Goal: Information Seeking & Learning: Check status

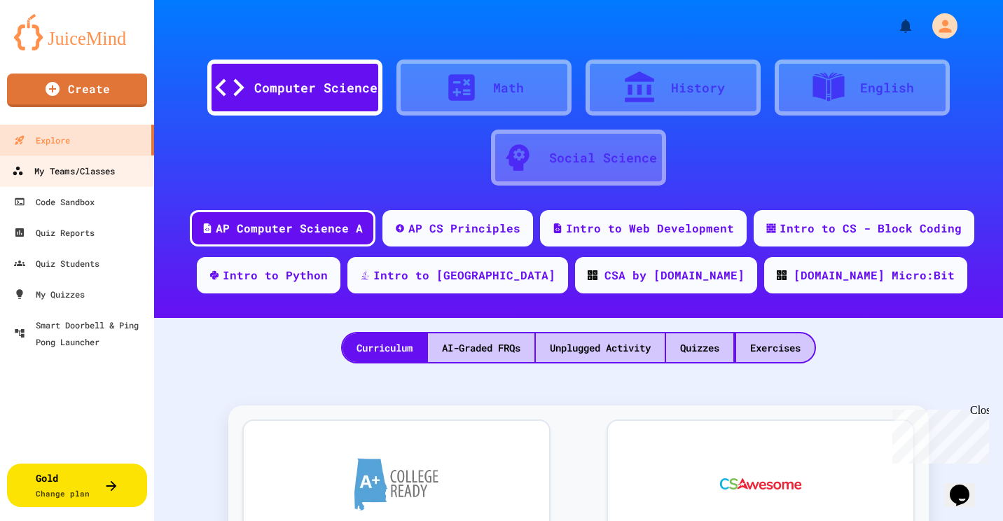
click at [78, 163] on div "My Teams/Classes" at bounding box center [63, 172] width 103 height 18
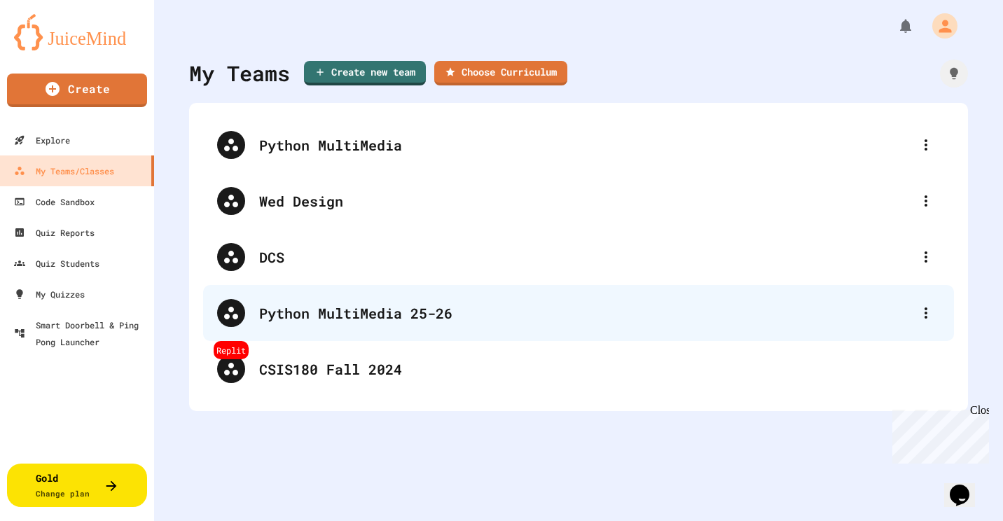
click at [375, 326] on div "Python MultiMedia 25-26" at bounding box center [578, 313] width 751 height 56
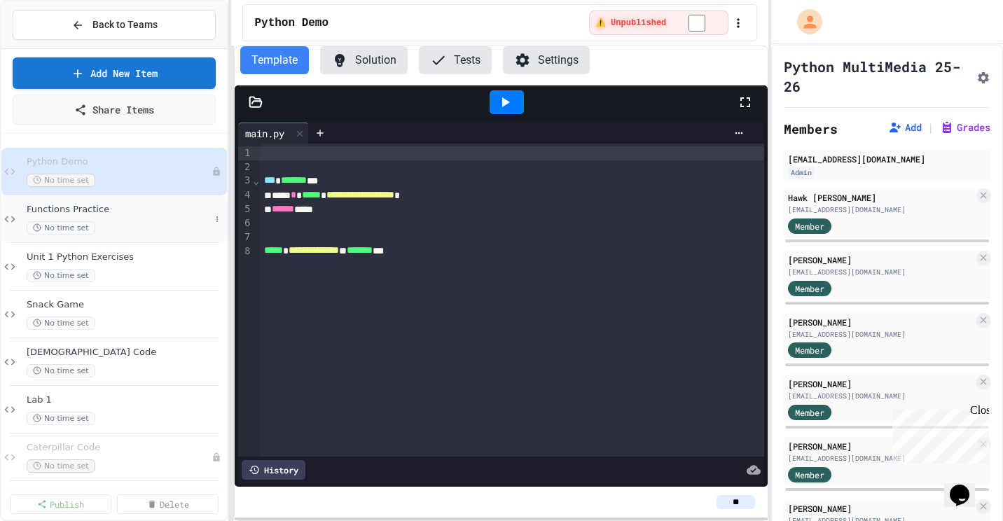
click at [140, 214] on span "Functions Practice" at bounding box center [119, 210] width 184 height 12
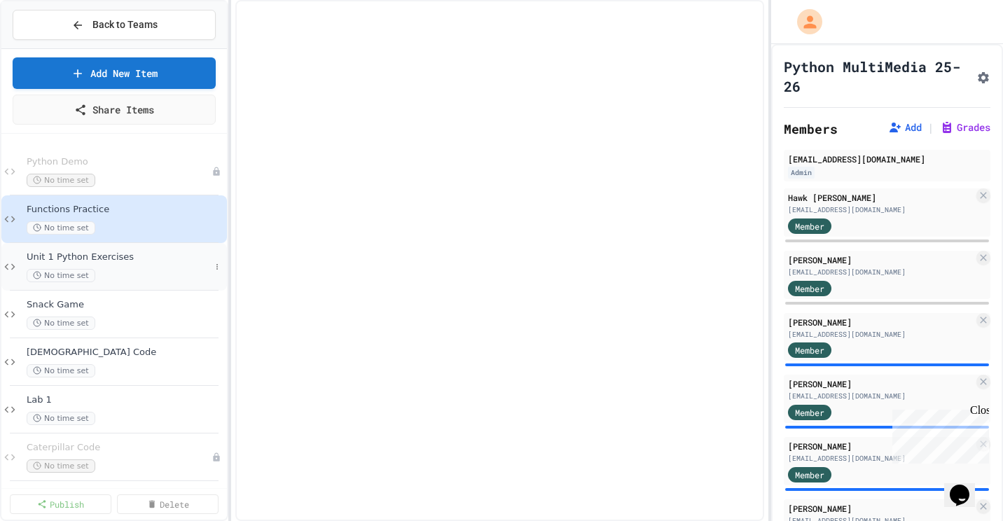
click at [121, 270] on div "No time set" at bounding box center [119, 275] width 184 height 13
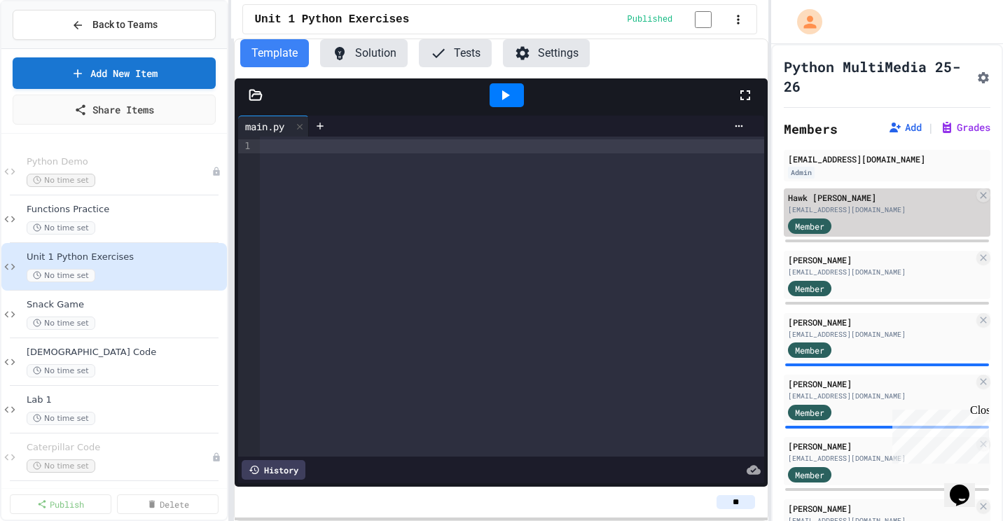
click at [875, 224] on div "Member" at bounding box center [881, 225] width 186 height 18
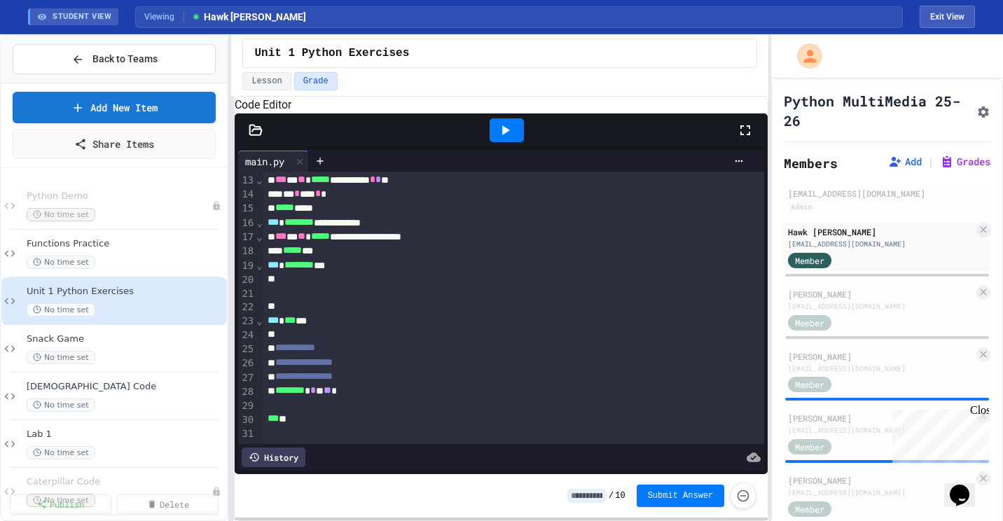
scroll to position [70, 0]
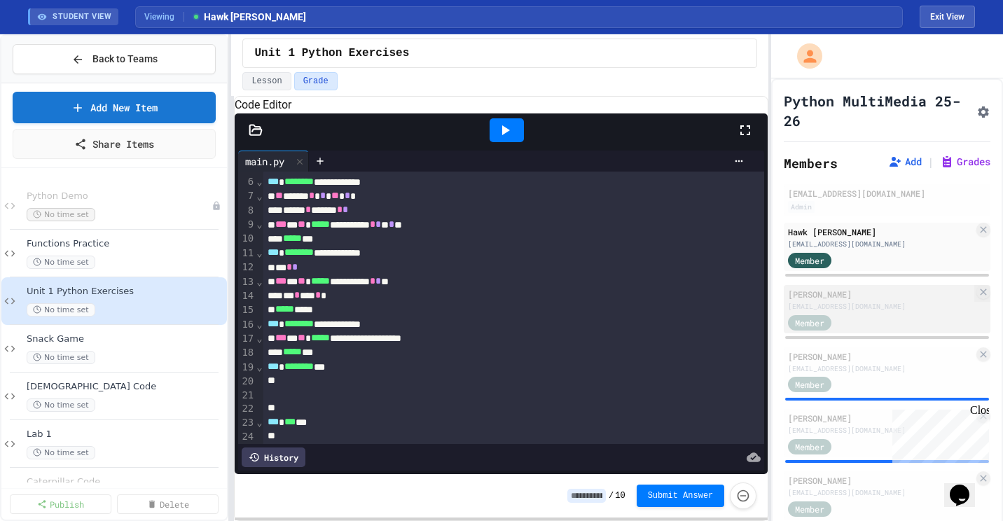
click at [852, 319] on div "Member" at bounding box center [823, 322] width 70 height 18
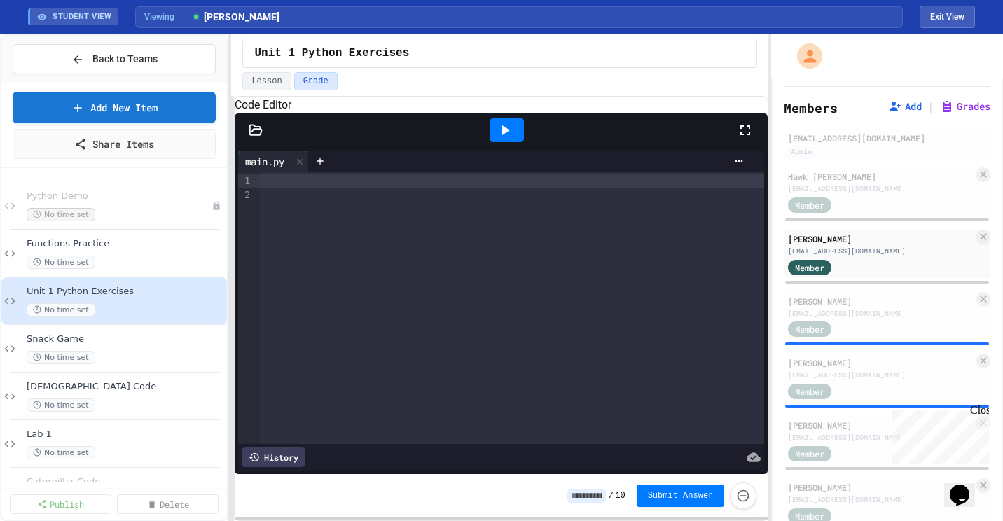
scroll to position [210, 0]
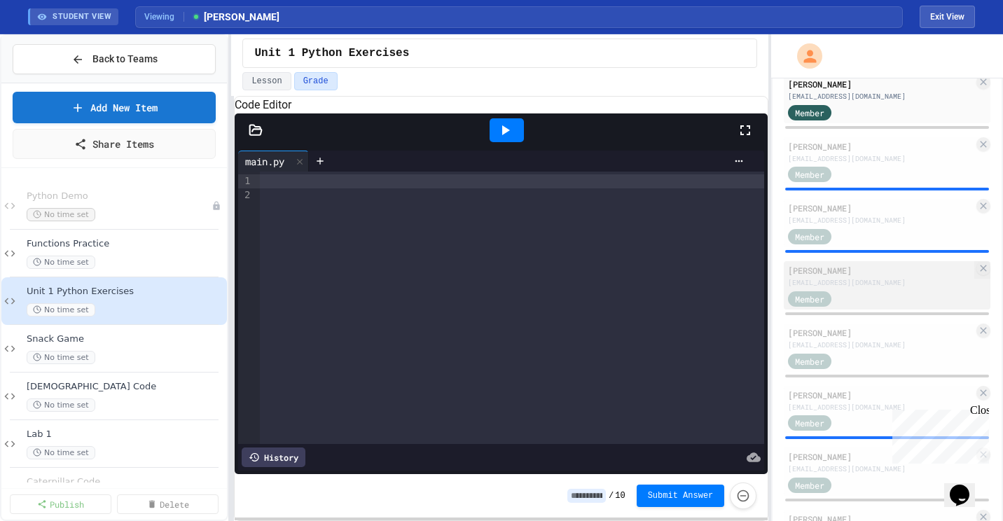
click at [869, 308] on div "[PERSON_NAME] [EMAIL_ADDRESS][DOMAIN_NAME] Member" at bounding box center [887, 285] width 207 height 48
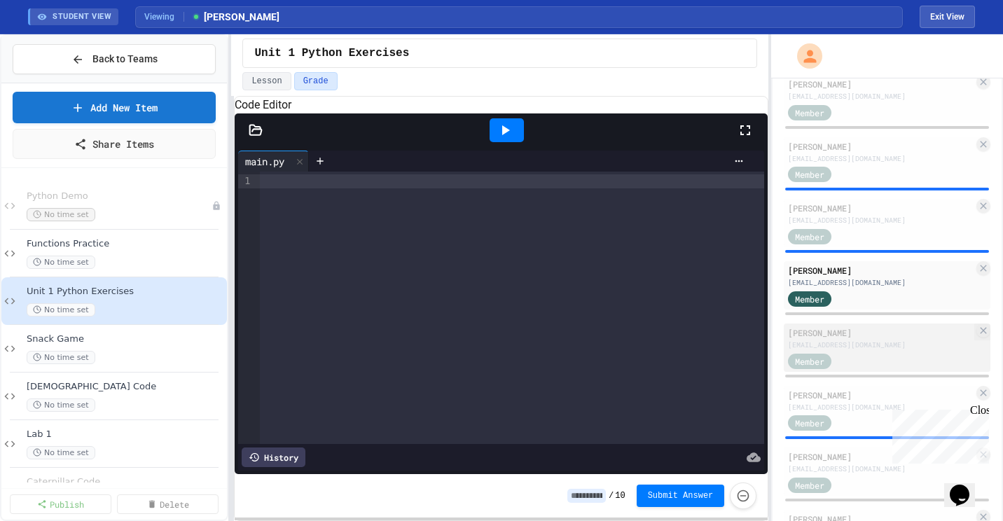
click at [873, 340] on div "[EMAIL_ADDRESS][DOMAIN_NAME]" at bounding box center [881, 345] width 186 height 11
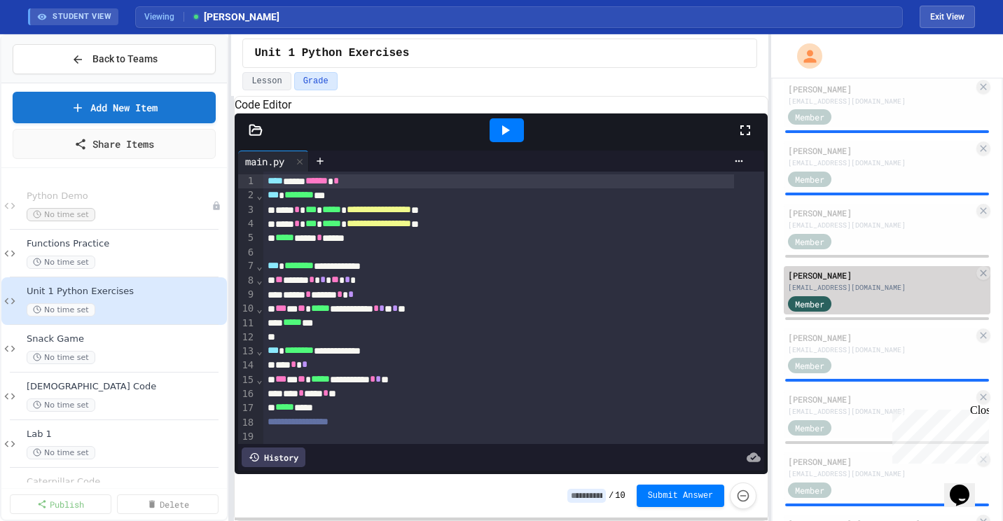
scroll to position [350, 0]
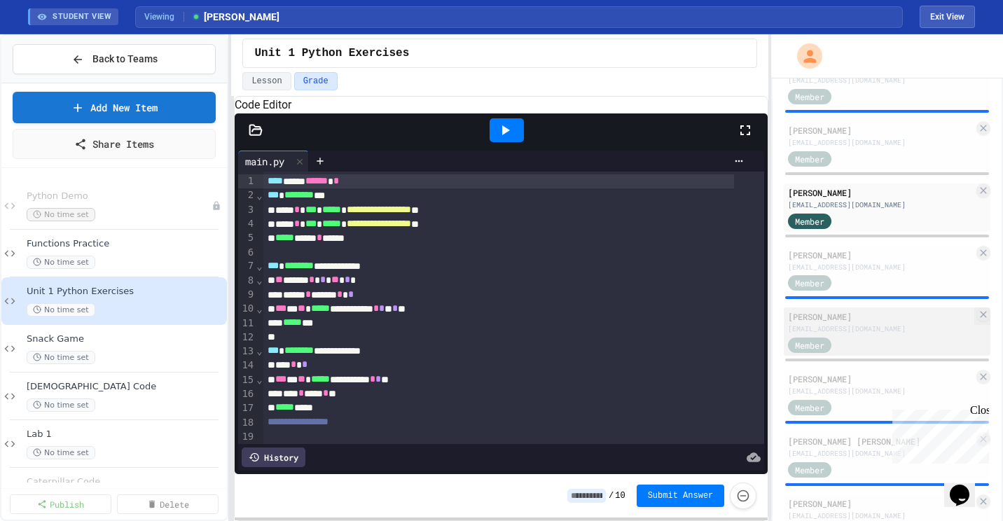
click at [870, 335] on div "[PERSON_NAME] [PERSON_NAME][EMAIL_ADDRESS][DOMAIN_NAME] Member" at bounding box center [887, 332] width 207 height 48
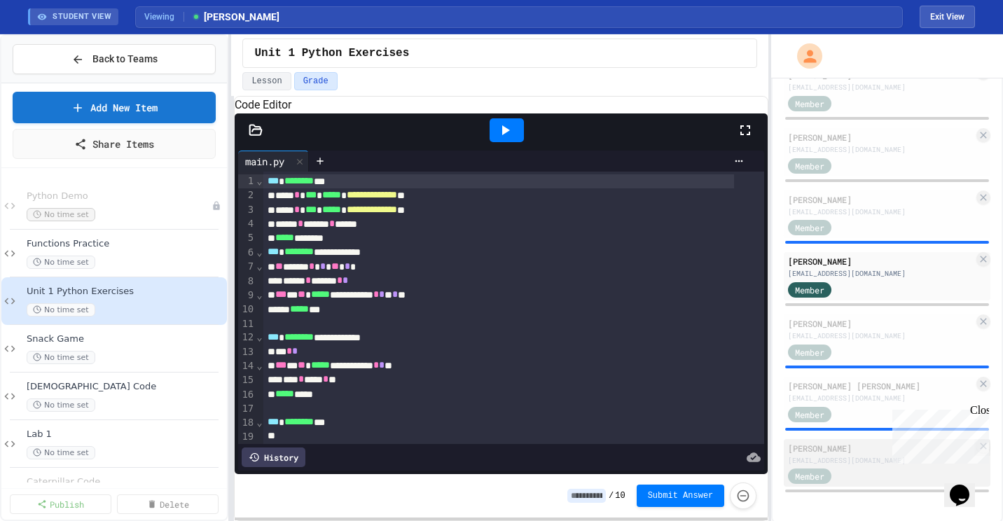
scroll to position [408, 0]
click at [848, 461] on div "[EMAIL_ADDRESS][DOMAIN_NAME]" at bounding box center [881, 458] width 186 height 11
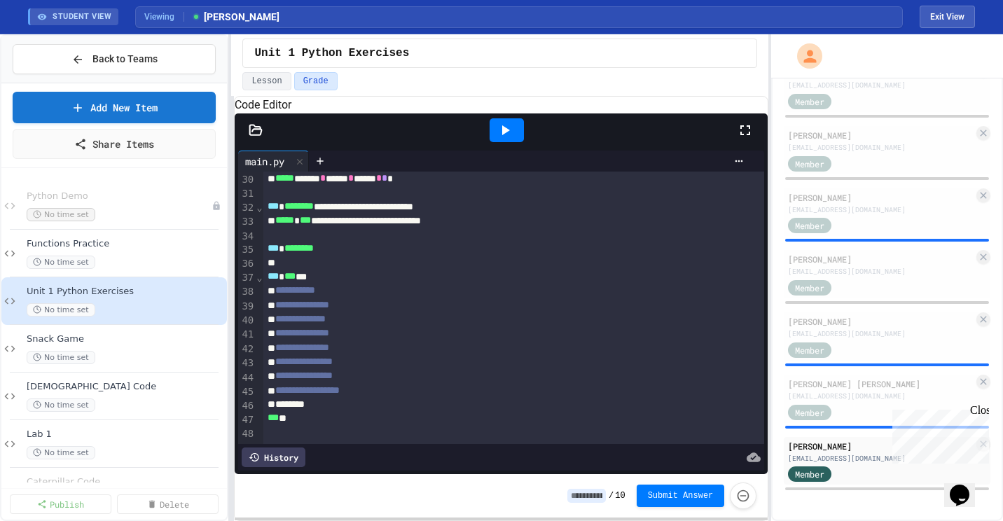
scroll to position [450, 0]
click at [46, 352] on span "No time set" at bounding box center [61, 357] width 69 height 13
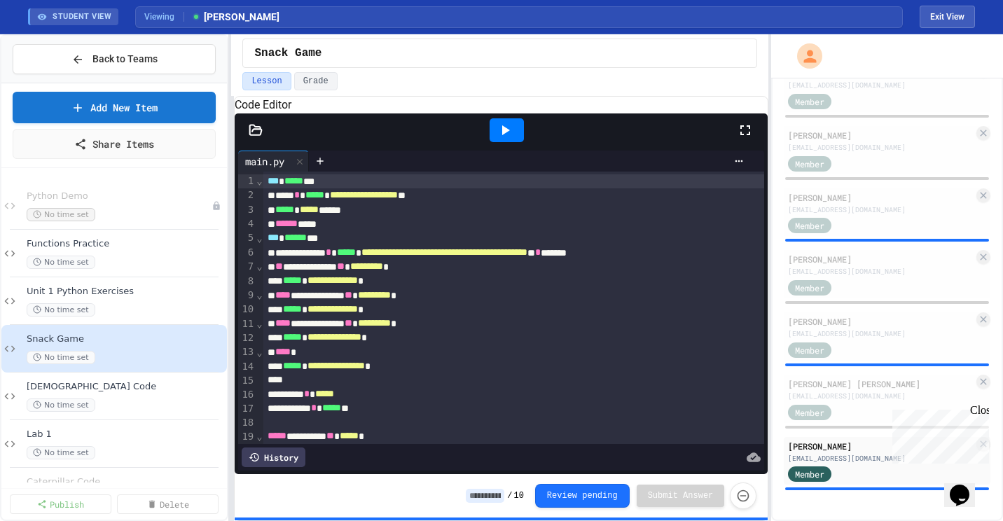
scroll to position [57, 0]
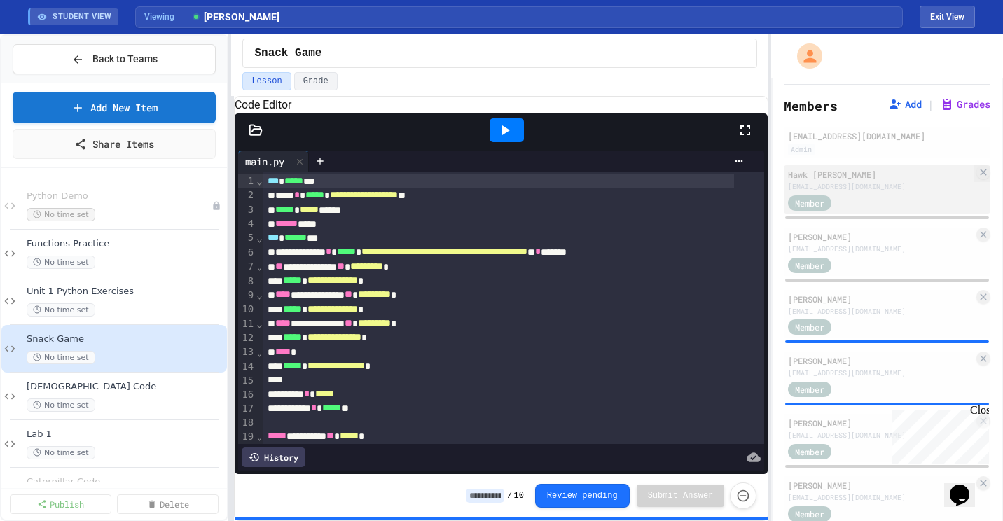
click at [865, 175] on div "Hawk [PERSON_NAME]" at bounding box center [881, 174] width 186 height 13
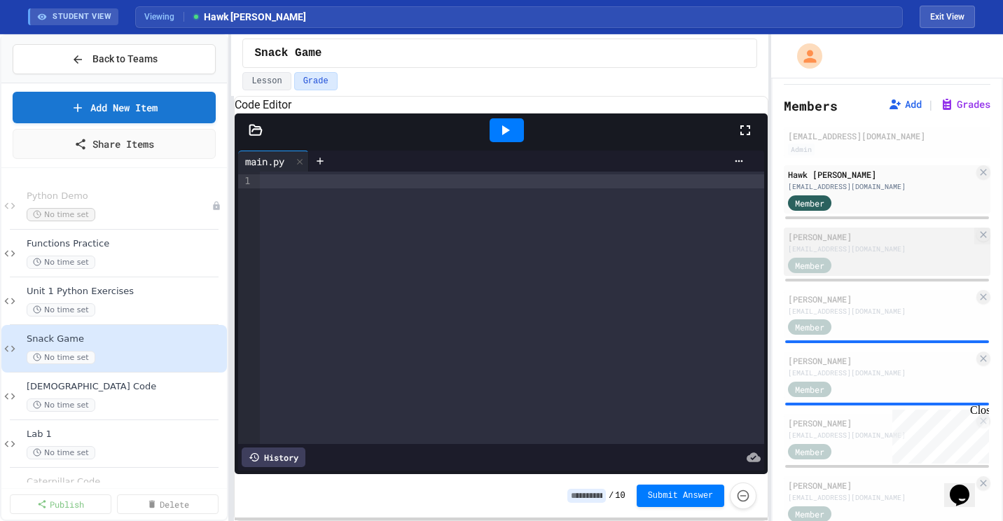
click at [871, 256] on div "Member" at bounding box center [881, 265] width 186 height 18
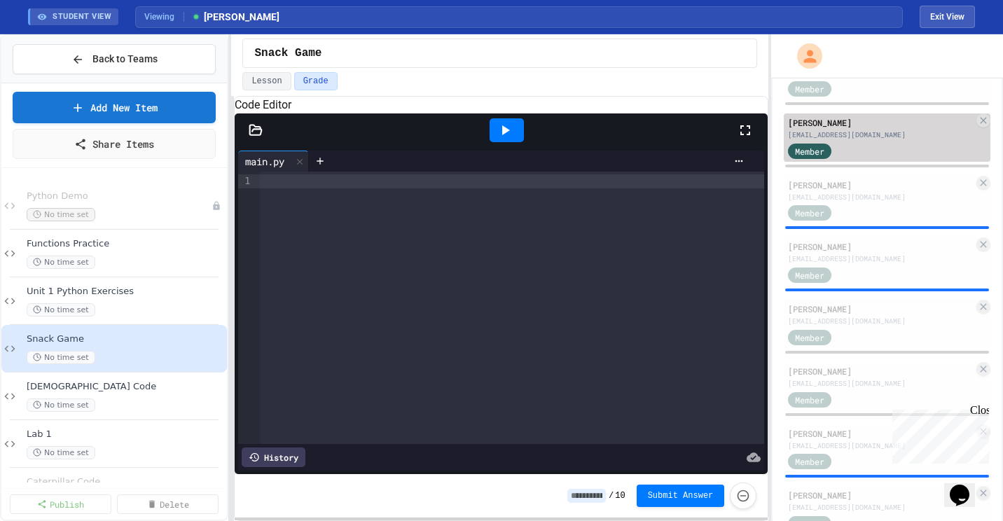
scroll to position [198, 0]
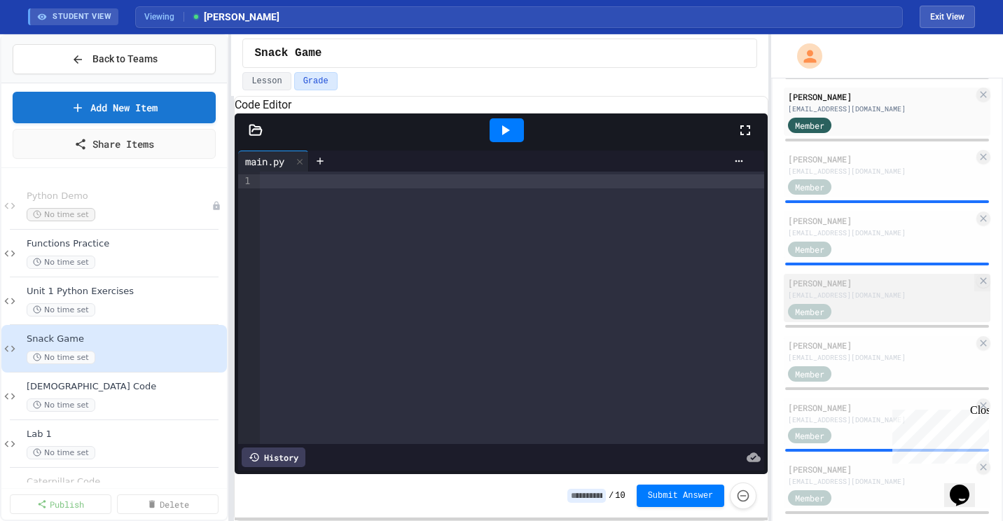
click at [864, 304] on div "Member" at bounding box center [881, 311] width 186 height 18
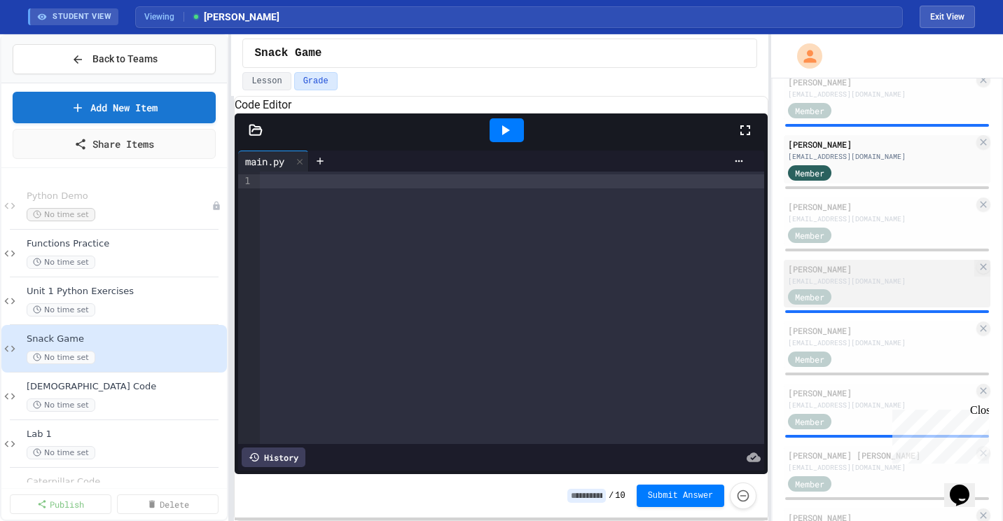
scroll to position [338, 0]
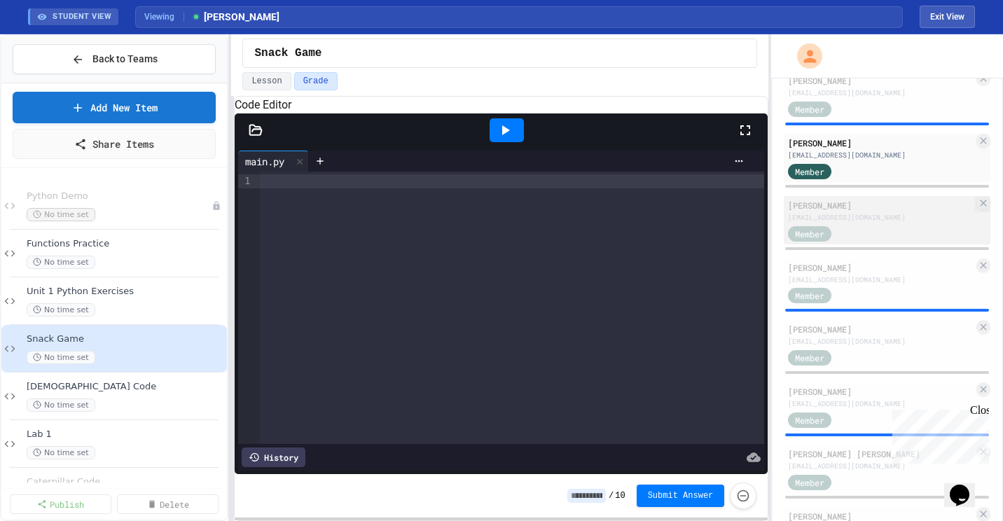
click at [870, 213] on div "[EMAIL_ADDRESS][DOMAIN_NAME]" at bounding box center [881, 217] width 186 height 11
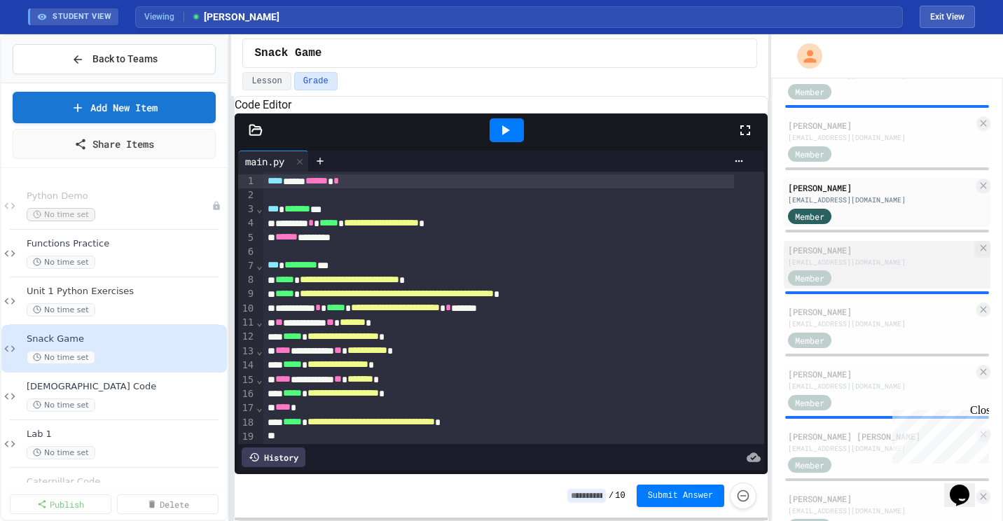
scroll to position [408, 0]
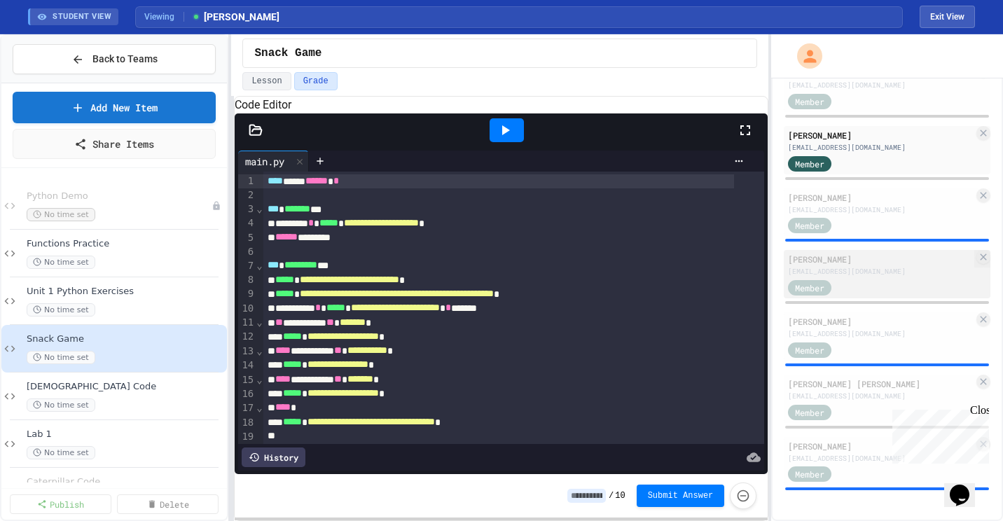
click at [864, 270] on div "[EMAIL_ADDRESS][DOMAIN_NAME]" at bounding box center [881, 271] width 186 height 11
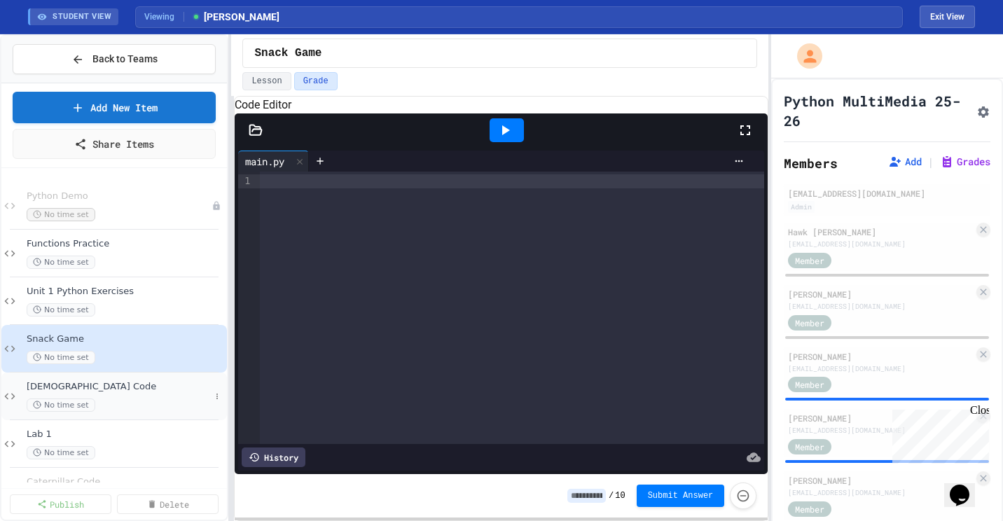
click at [114, 402] on div "No time set" at bounding box center [119, 405] width 184 height 13
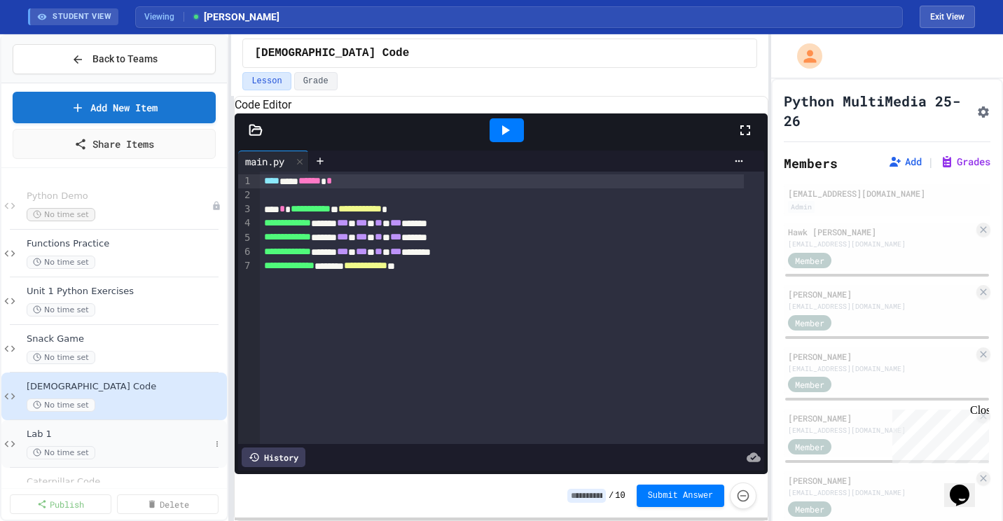
click at [85, 434] on span "Lab 1" at bounding box center [119, 435] width 184 height 12
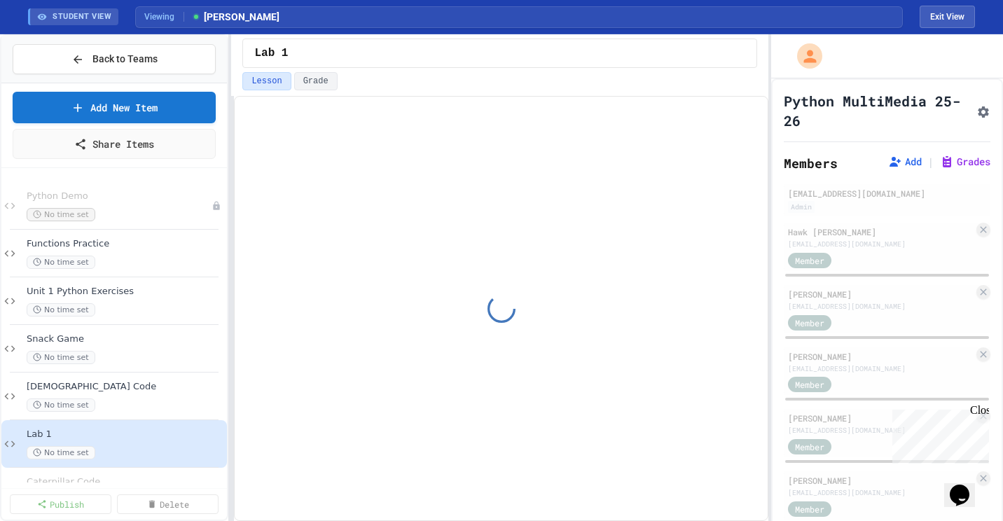
click at [92, 395] on div "[DEMOGRAPHIC_DATA] Code No time set" at bounding box center [126, 396] width 198 height 31
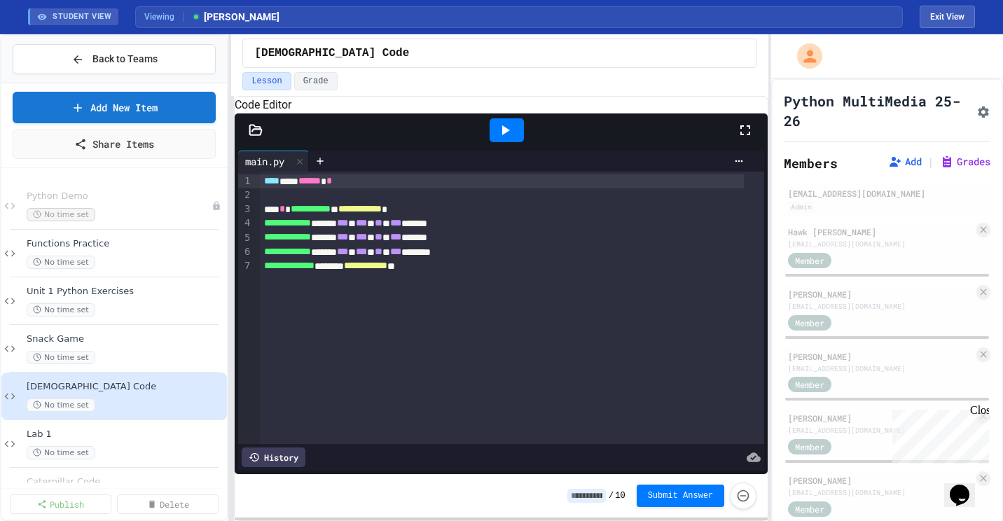
click at [367, 214] on span "**********" at bounding box center [359, 209] width 43 height 10
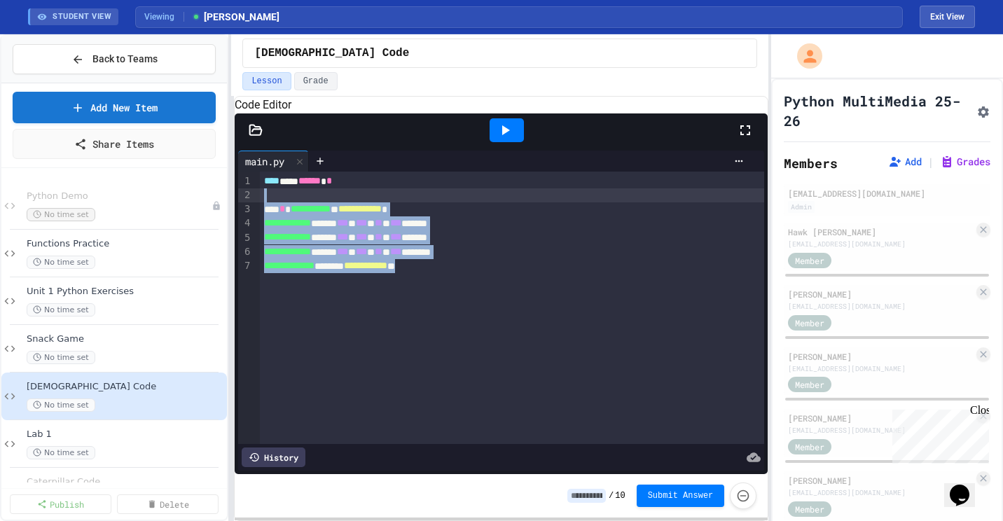
drag, startPoint x: 499, startPoint y: 297, endPoint x: 260, endPoint y: 217, distance: 251.9
click at [260, 217] on div "**********" at bounding box center [512, 308] width 504 height 273
click at [954, 23] on button "Exit View" at bounding box center [947, 17] width 55 height 22
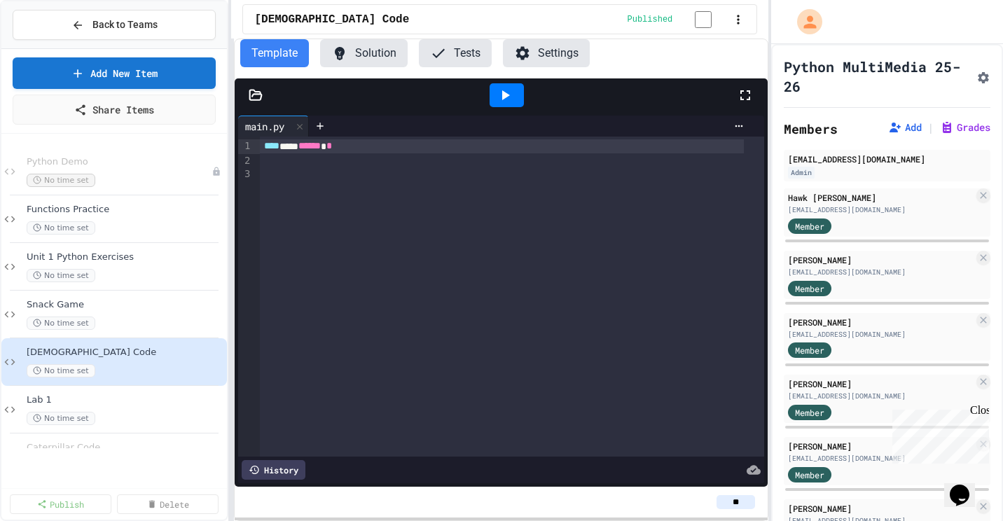
click at [421, 221] on div "**** *** ****** *" at bounding box center [512, 297] width 504 height 320
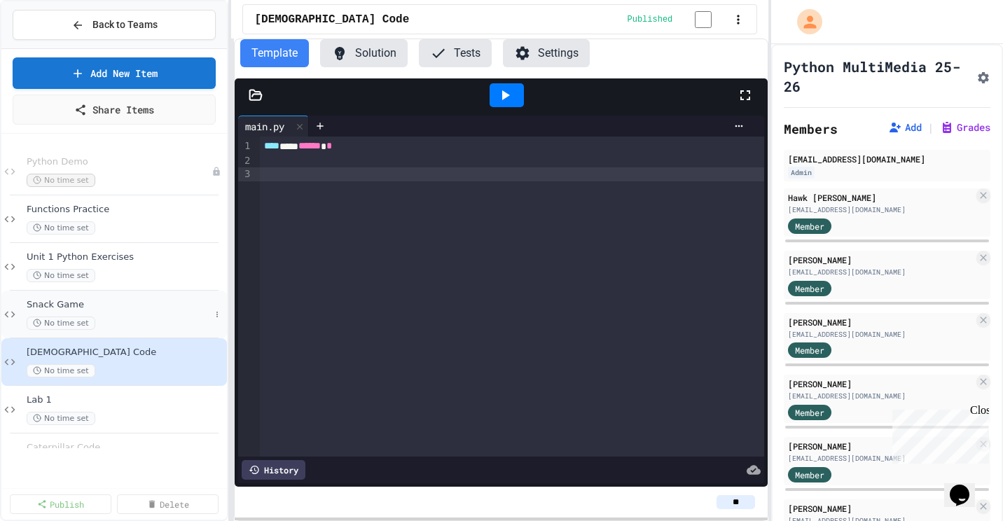
click at [103, 313] on div "Snack Game No time set" at bounding box center [119, 314] width 184 height 31
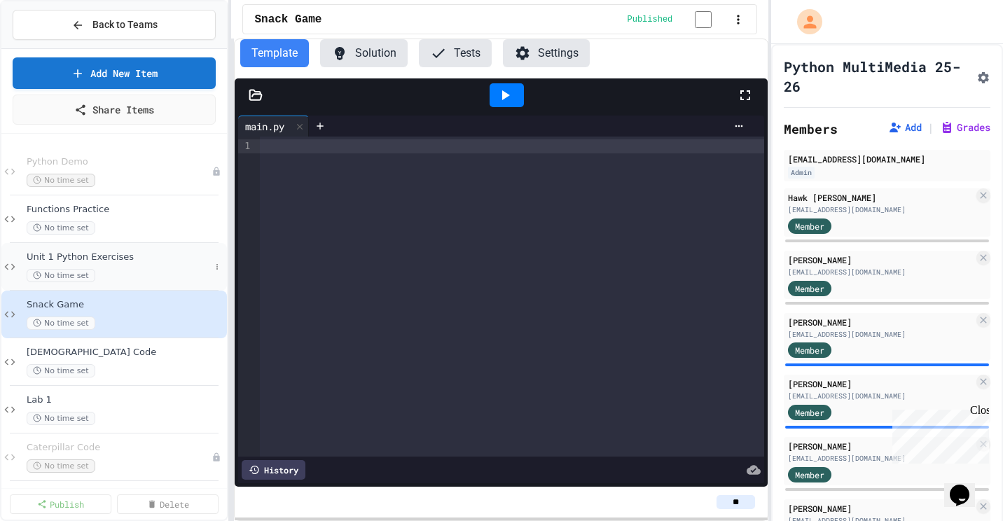
click at [113, 274] on div "No time set" at bounding box center [119, 275] width 184 height 13
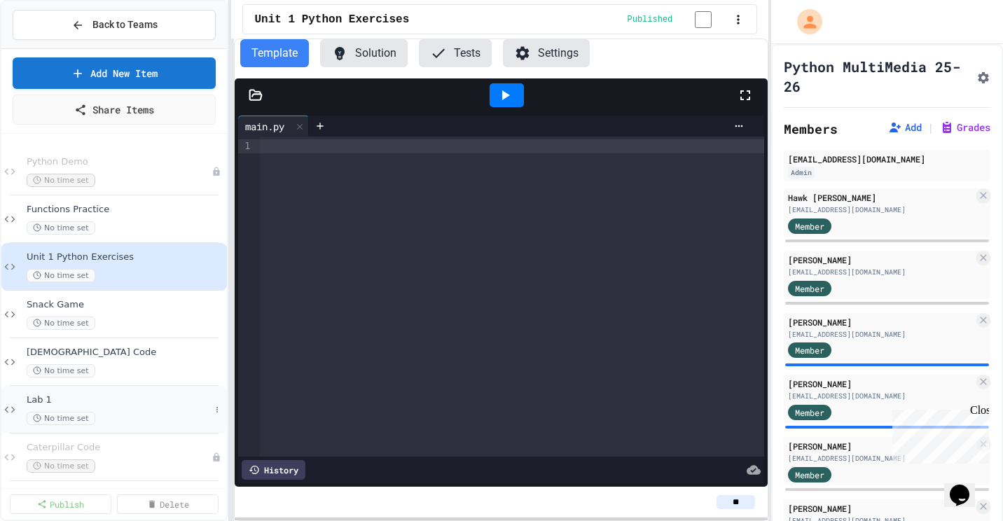
click at [112, 408] on div "Lab 1 No time set" at bounding box center [119, 409] width 184 height 31
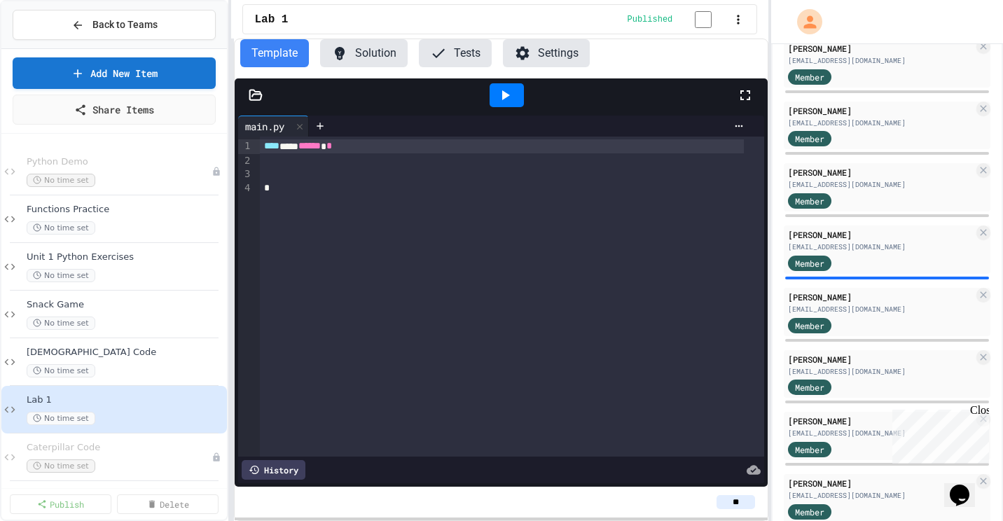
scroll to position [210, 0]
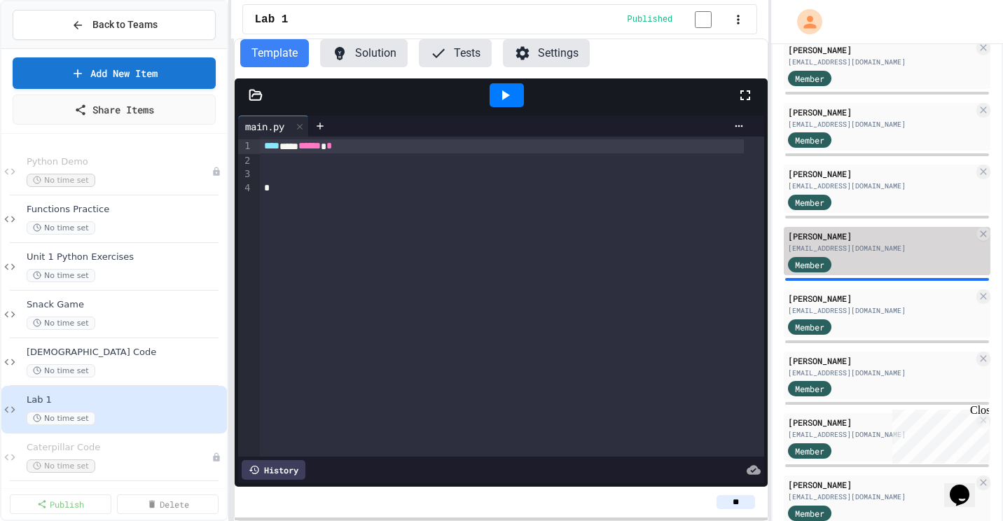
click at [859, 256] on div "Member" at bounding box center [881, 264] width 186 height 18
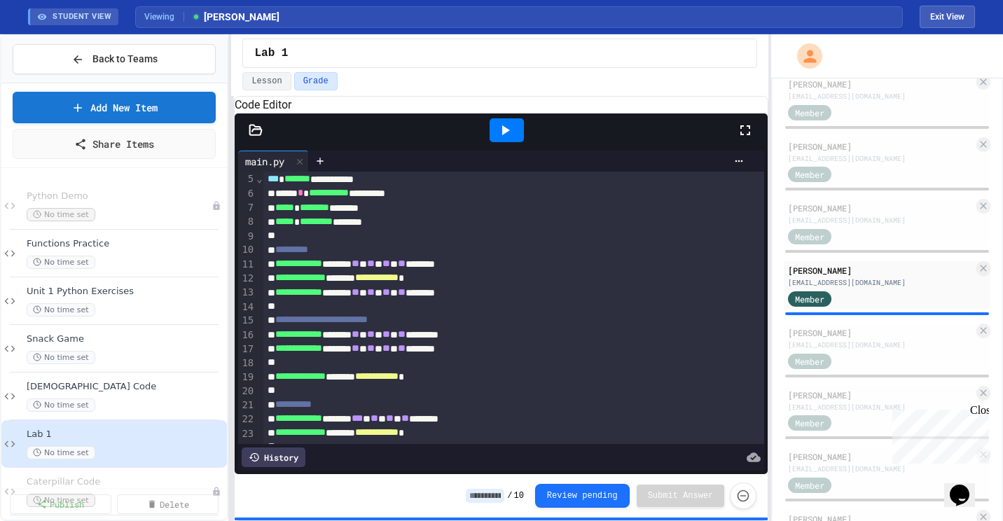
scroll to position [418, 0]
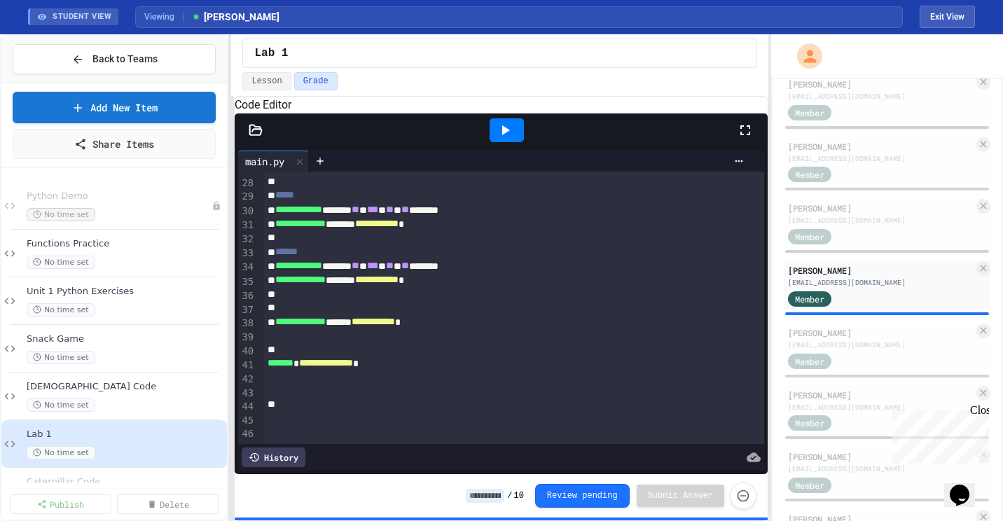
click at [504, 139] on icon at bounding box center [505, 130] width 17 height 17
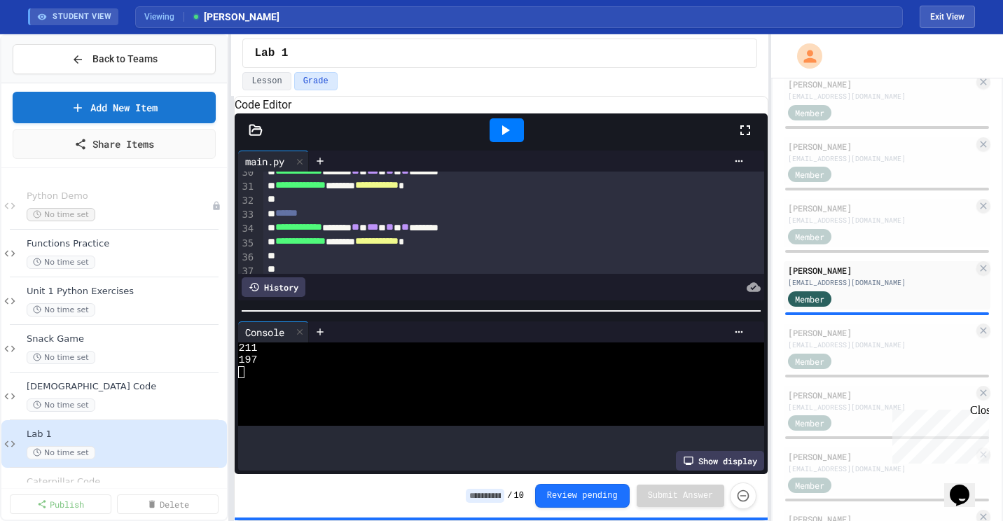
click at [251, 135] on icon at bounding box center [256, 130] width 12 height 10
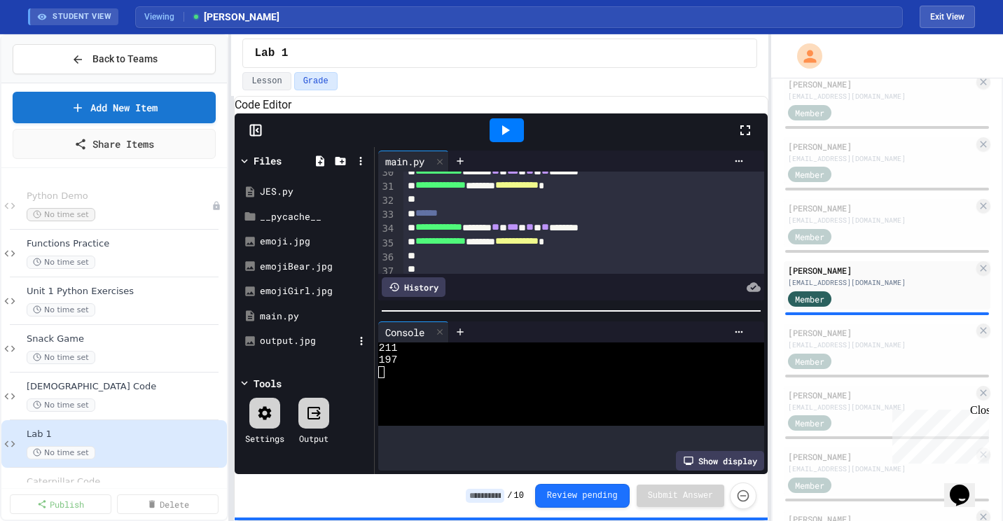
click at [312, 348] on div "output.jpg" at bounding box center [307, 341] width 94 height 14
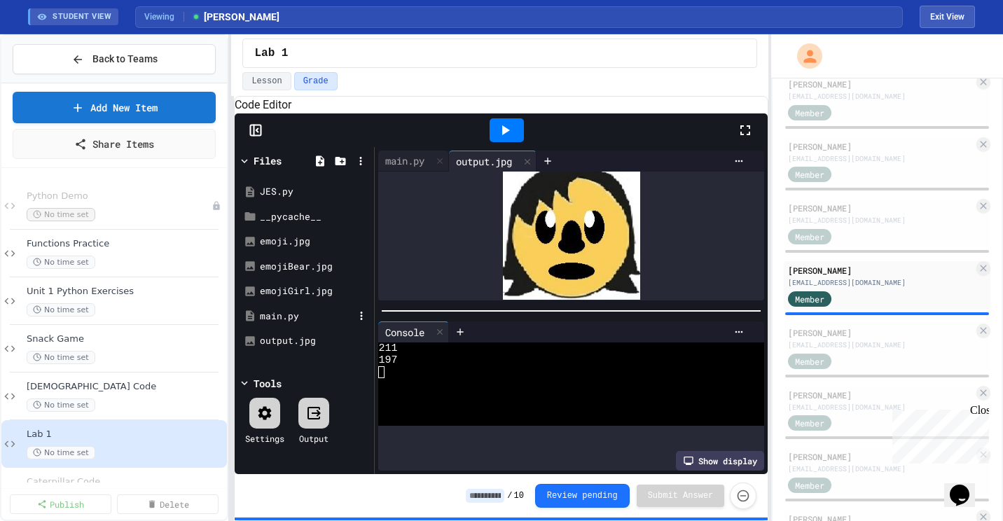
click at [292, 324] on div "main.py" at bounding box center [307, 317] width 94 height 14
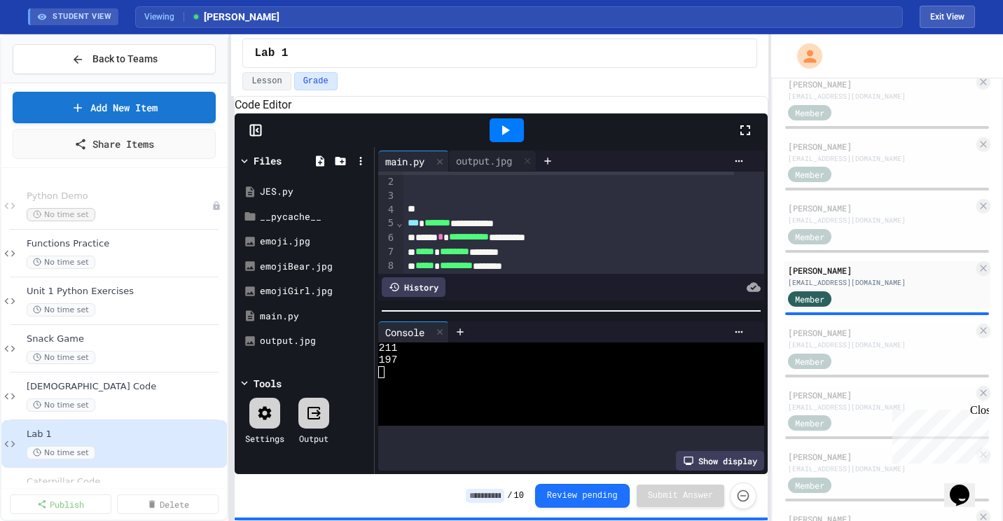
scroll to position [0, 0]
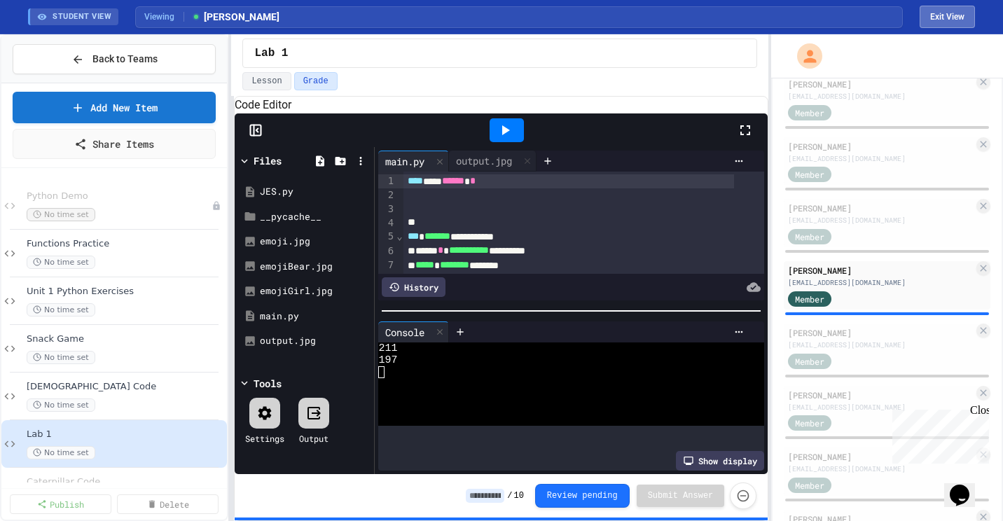
click at [951, 13] on button "Exit View" at bounding box center [947, 17] width 55 height 22
